Goal: Task Accomplishment & Management: Manage account settings

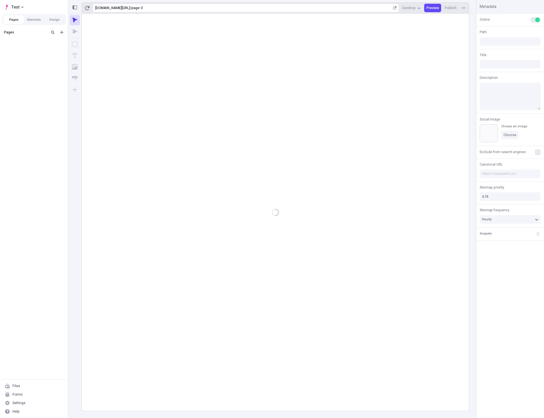
type input "/page-3"
click at [179, 295] on div at bounding box center [275, 212] width 387 height 397
click at [245, 252] on rect at bounding box center [275, 212] width 387 height 397
click at [259, 278] on rect at bounding box center [275, 212] width 387 height 397
click at [31, 401] on div "Settings" at bounding box center [34, 403] width 64 height 9
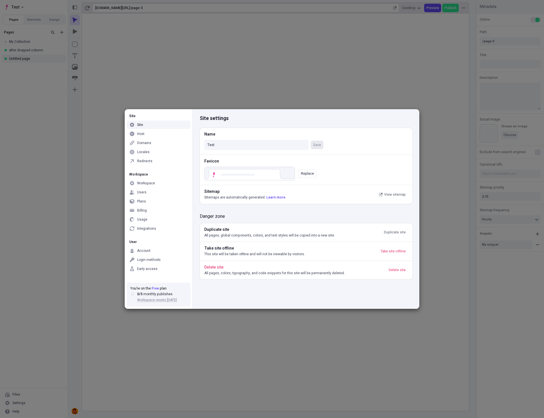
click at [257, 292] on div "Site settings Name Test Save Favicon Replace Sitemap Sitemaps are automatically…" at bounding box center [306, 209] width 227 height 200
click at [292, 303] on div "Site settings Name Test Save Favicon Replace Sitemap Sitemaps are automatically…" at bounding box center [306, 209] width 227 height 200
